Goal: Information Seeking & Learning: Check status

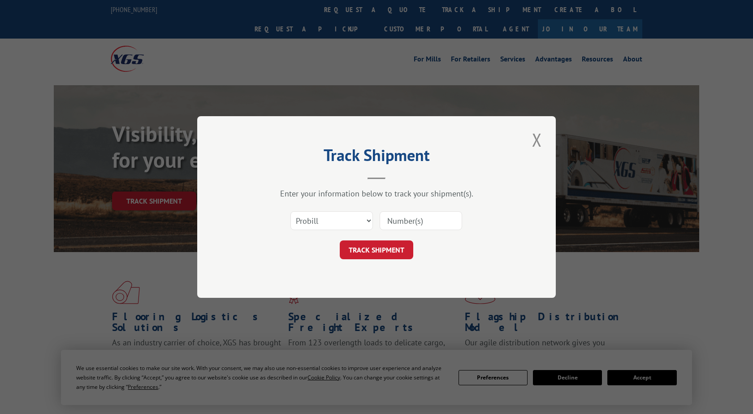
click at [403, 221] on input at bounding box center [421, 220] width 82 height 19
type input "17306544"
click button "TRACK SHIPMENT" at bounding box center [377, 249] width 74 height 19
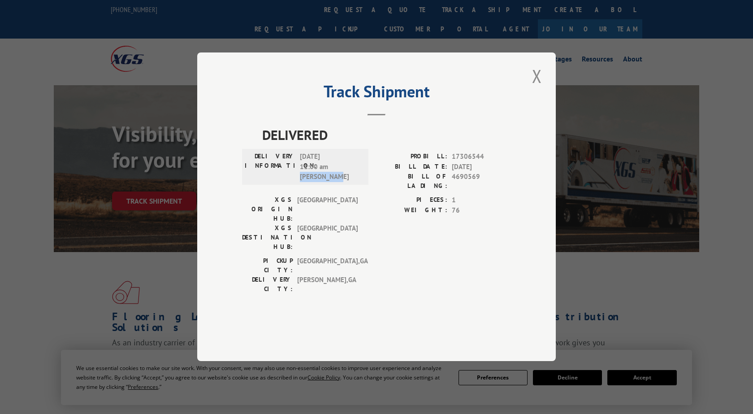
drag, startPoint x: 348, startPoint y: 194, endPoint x: 299, endPoint y: 196, distance: 49.8
click at [299, 182] on div "DELIVERY INFORMATION: [DATE] 11:00 am [PERSON_NAME]" at bounding box center [305, 167] width 121 height 30
drag, startPoint x: 533, startPoint y: 94, endPoint x: 539, endPoint y: 95, distance: 5.5
click at [535, 88] on button "Close modal" at bounding box center [536, 76] width 15 height 25
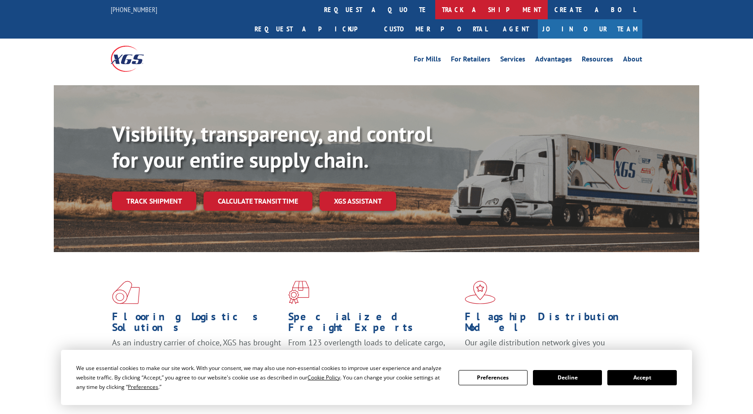
click at [435, 14] on link "track a shipment" at bounding box center [491, 9] width 113 height 19
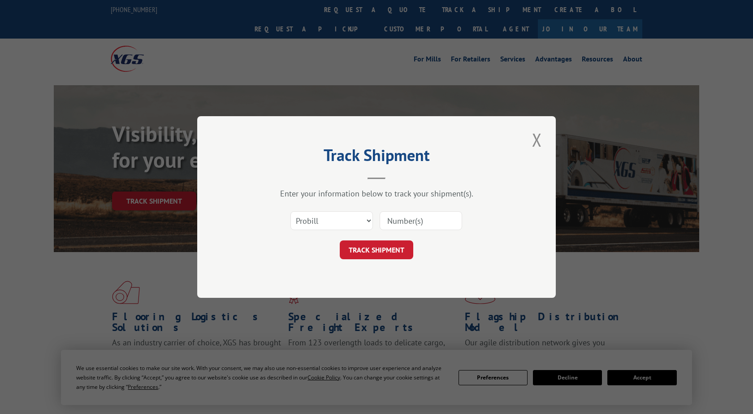
click at [405, 224] on input at bounding box center [421, 220] width 82 height 19
type input "17006544"
click button "TRACK SHIPMENT" at bounding box center [377, 249] width 74 height 19
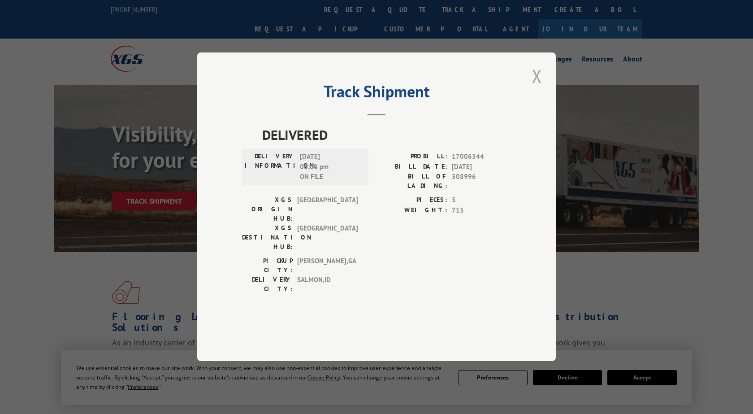
click at [533, 86] on button "Close modal" at bounding box center [536, 76] width 15 height 25
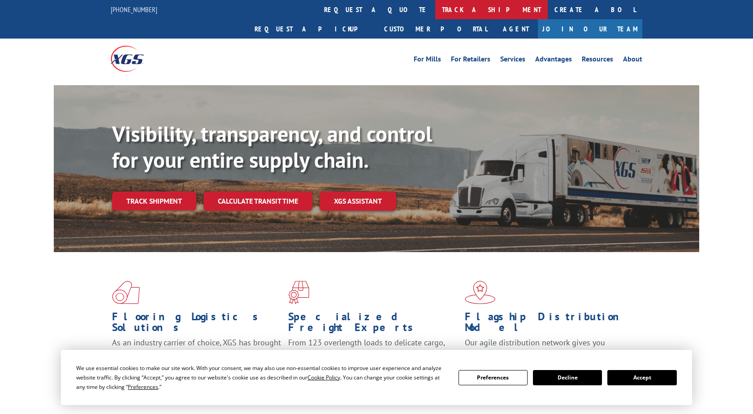
click at [435, 13] on link "track a shipment" at bounding box center [491, 9] width 113 height 19
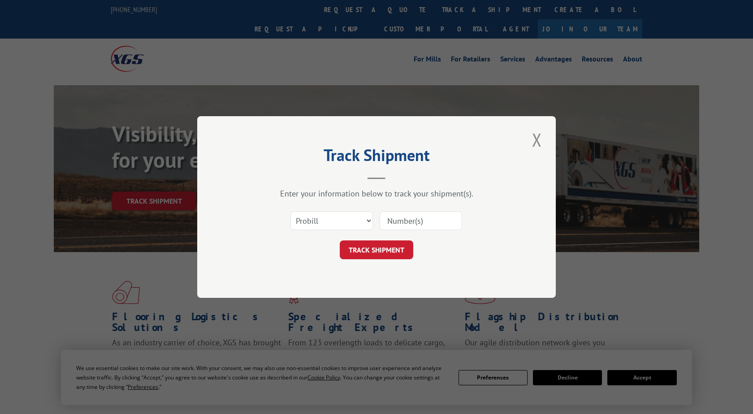
click at [399, 213] on input at bounding box center [421, 220] width 82 height 19
type input "17306544"
click at [385, 252] on button "TRACK SHIPMENT" at bounding box center [377, 249] width 74 height 19
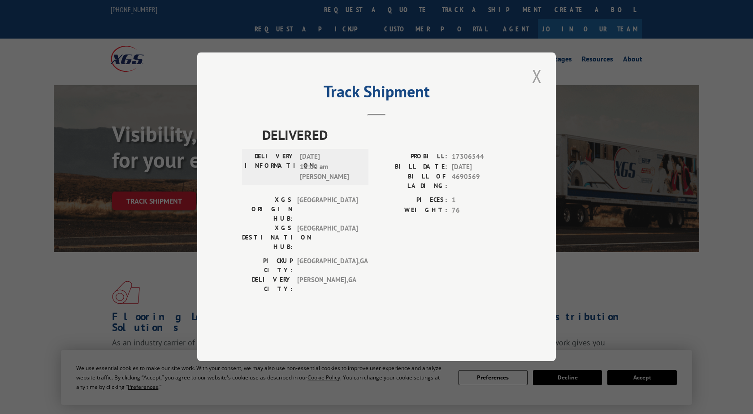
click at [539, 88] on button "Close modal" at bounding box center [536, 76] width 15 height 25
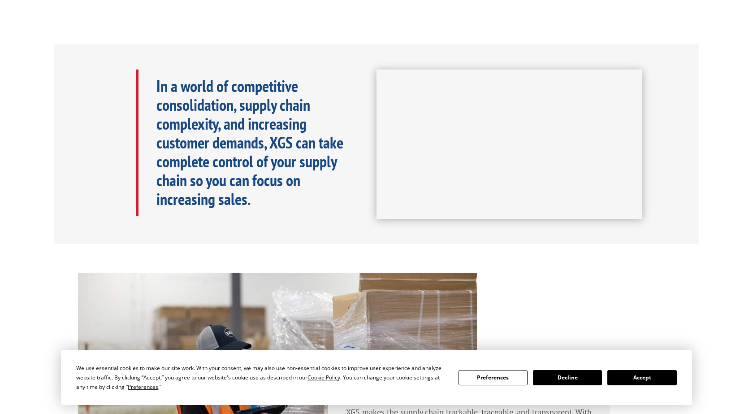
scroll to position [409, 0]
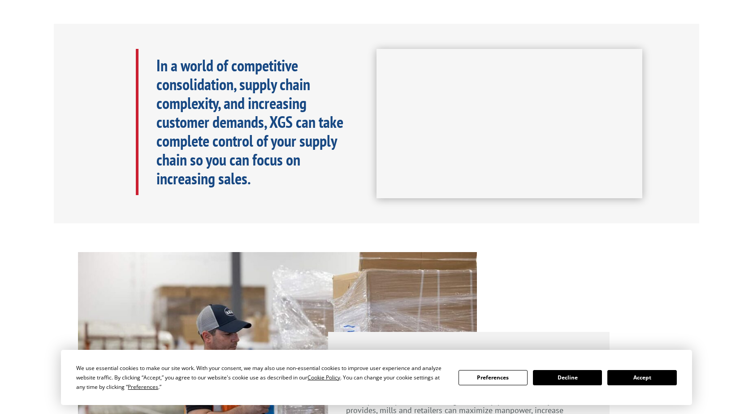
click at [616, 375] on button "Accept" at bounding box center [641, 377] width 69 height 15
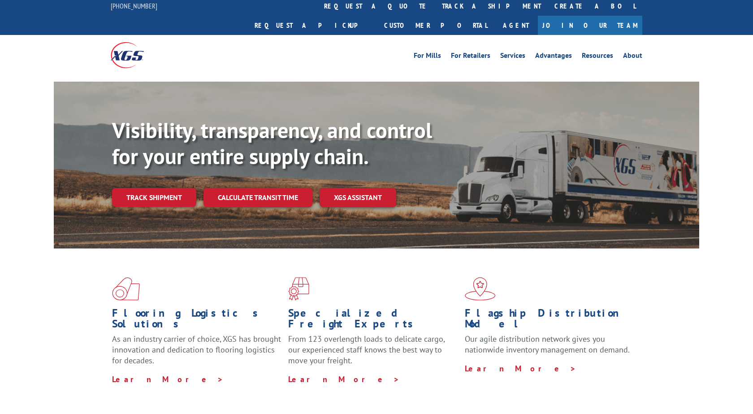
scroll to position [0, 0]
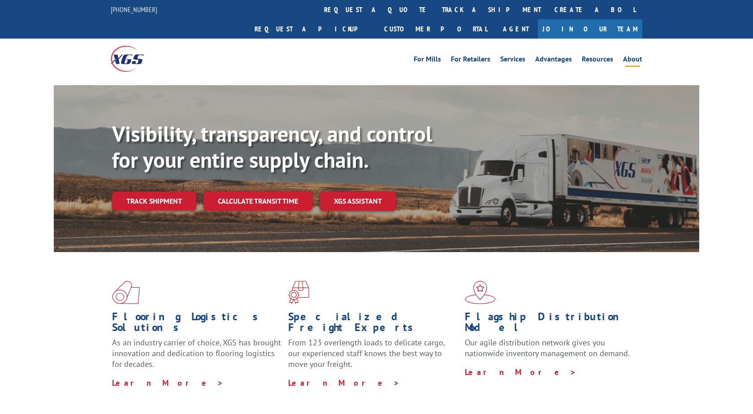
click at [643, 56] on li "About" at bounding box center [632, 61] width 29 height 10
